Goal: Transaction & Acquisition: Purchase product/service

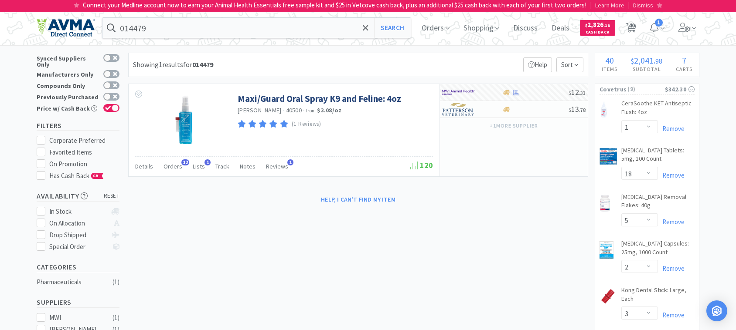
select select "1"
select select "18"
select select "5"
select select "2"
select select "3"
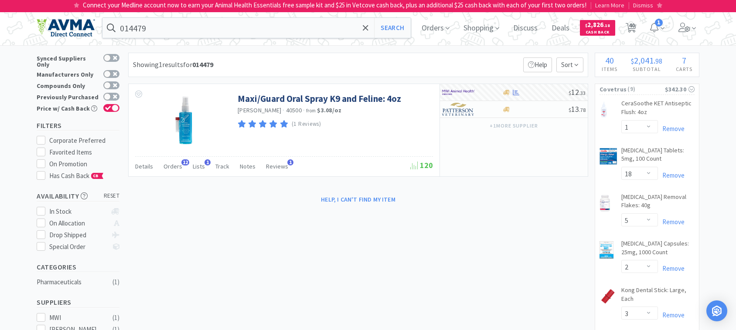
select select "1"
select select "2"
select select "1"
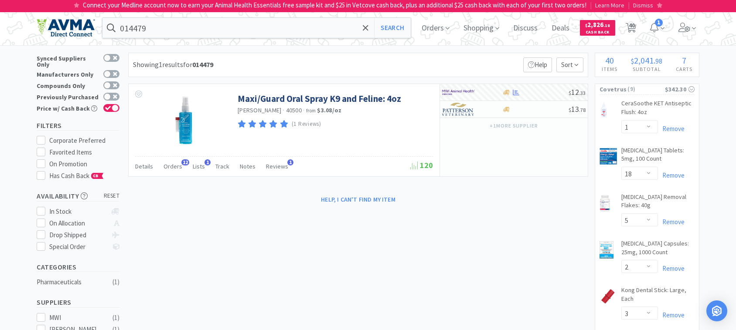
select select "1"
select select "2"
select select "1"
select select "3"
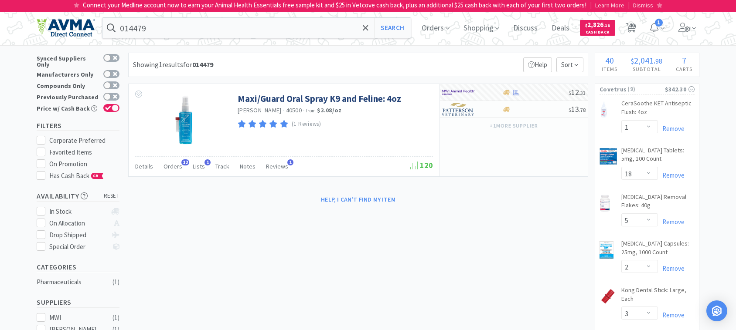
select select "1"
select select "2"
select select "1"
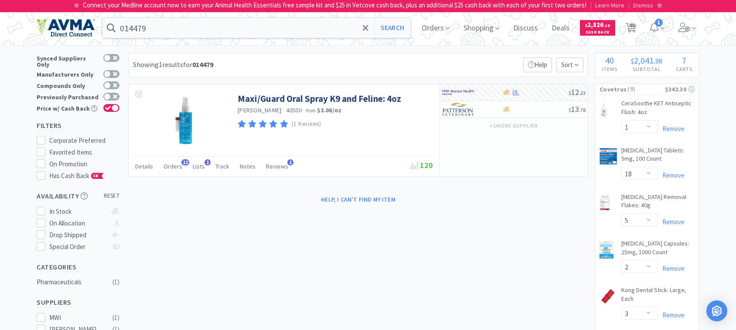
select select "1"
select select "2"
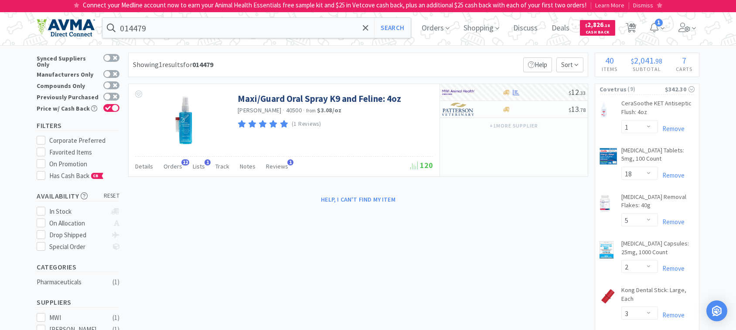
select select "1"
select select "2"
select select "1"
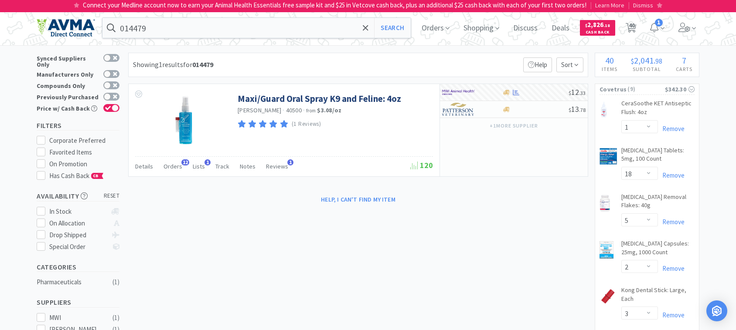
select select "1"
select select "3"
select select "1"
select select "5"
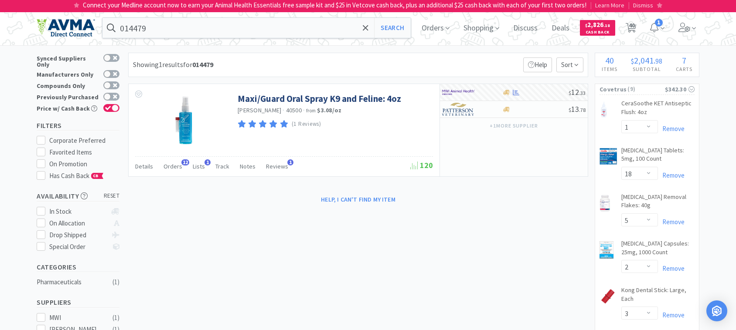
select select "3"
select select "12"
select select "3"
select select "1"
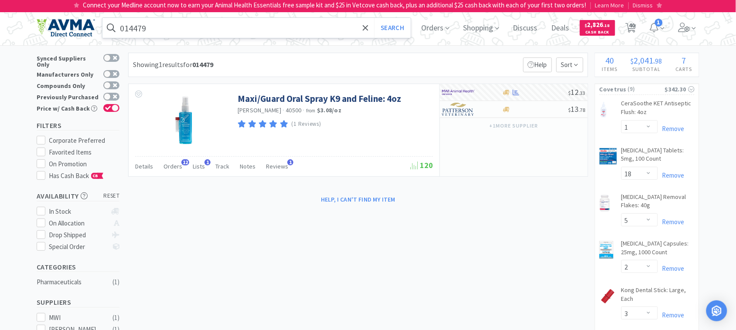
click at [207, 27] on input "014479" at bounding box center [256, 28] width 308 height 20
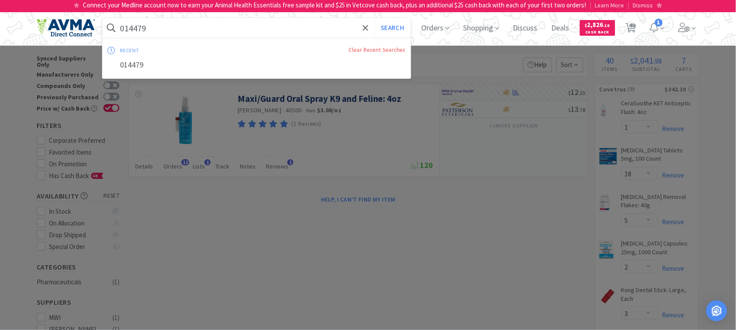
paste input "01413"
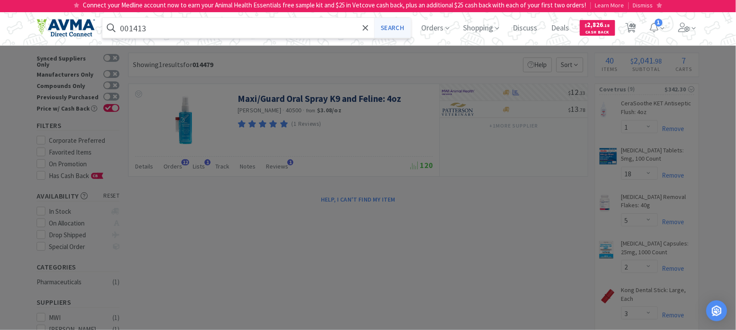
type input "001413"
click at [400, 27] on button "Search" at bounding box center [392, 28] width 36 height 20
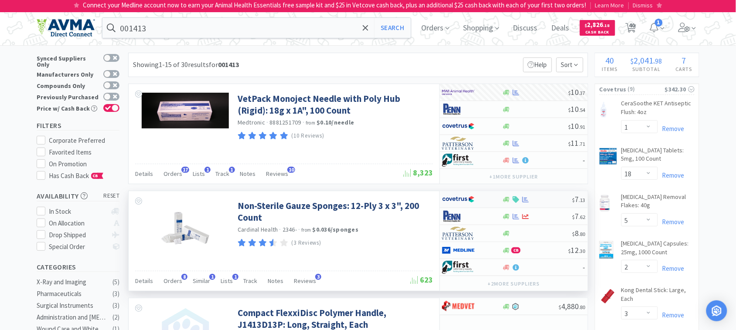
click at [456, 201] on img at bounding box center [458, 199] width 33 height 13
select select "1"
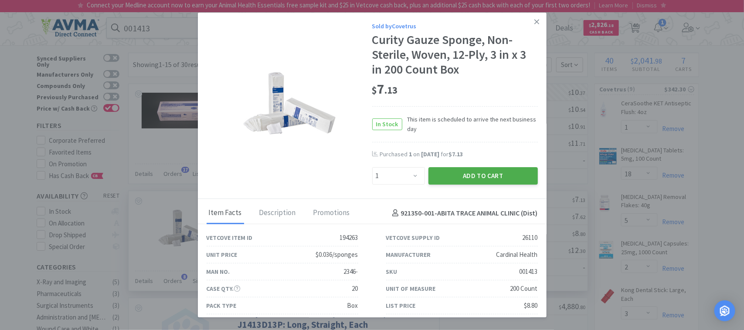
click at [480, 175] on button "Add to Cart" at bounding box center [483, 175] width 109 height 17
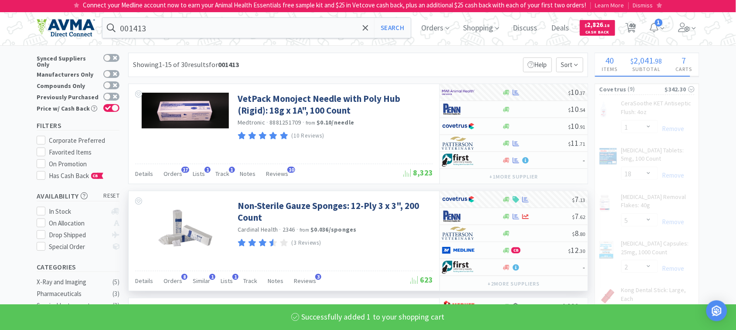
select select "1"
select select "2"
select select "1"
